Goal: Book appointment/travel/reservation

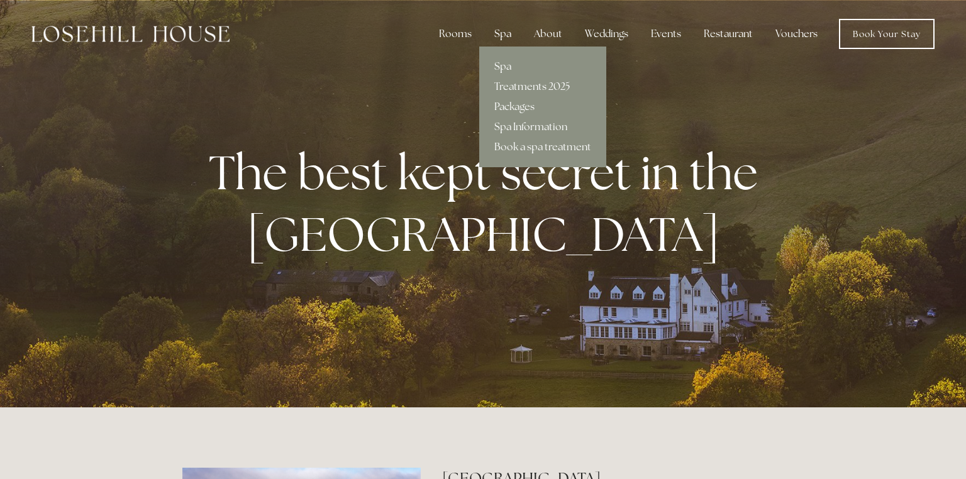
click at [504, 33] on div "Spa" at bounding box center [502, 33] width 37 height 25
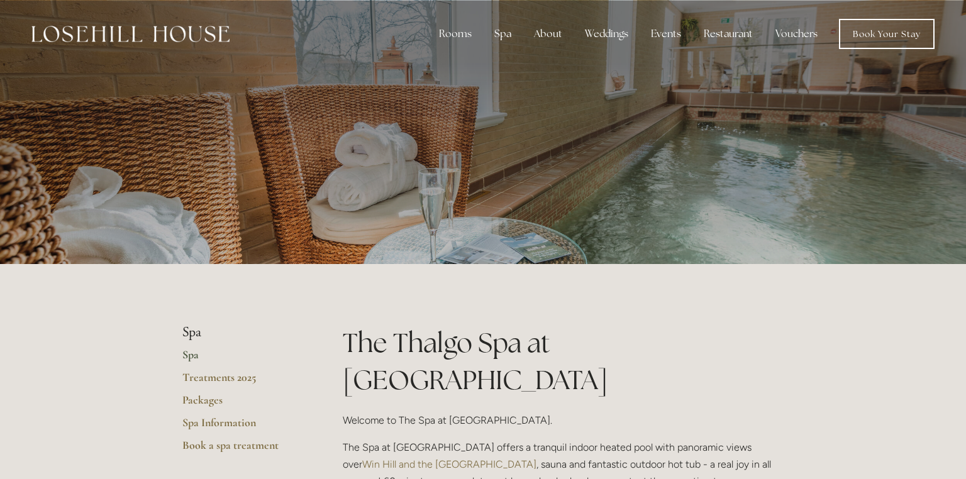
click at [193, 359] on link "Spa" at bounding box center [242, 359] width 120 height 23
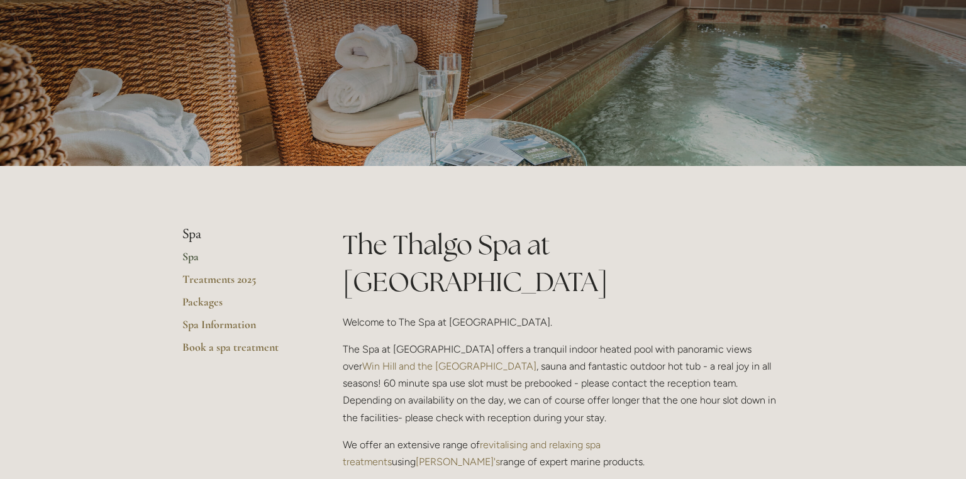
scroll to position [103, 0]
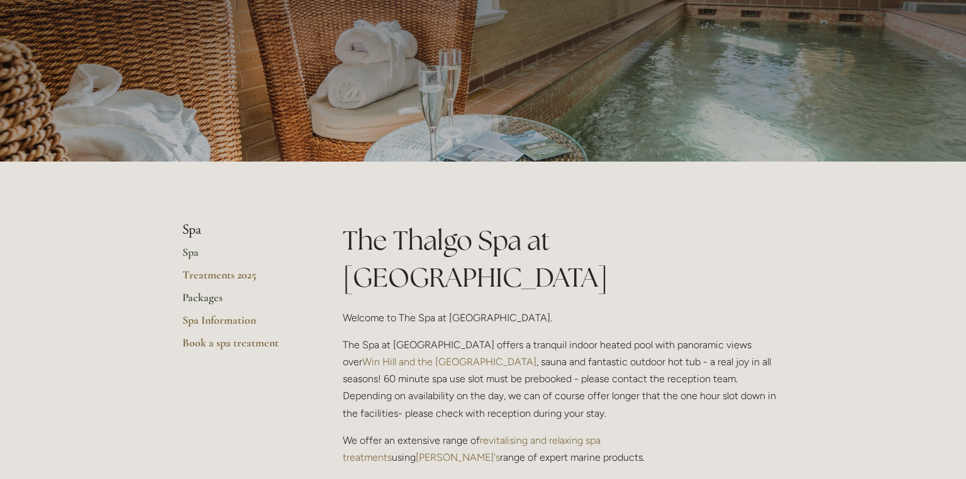
click at [212, 299] on link "Packages" at bounding box center [242, 302] width 120 height 23
